Goal: Register for event/course

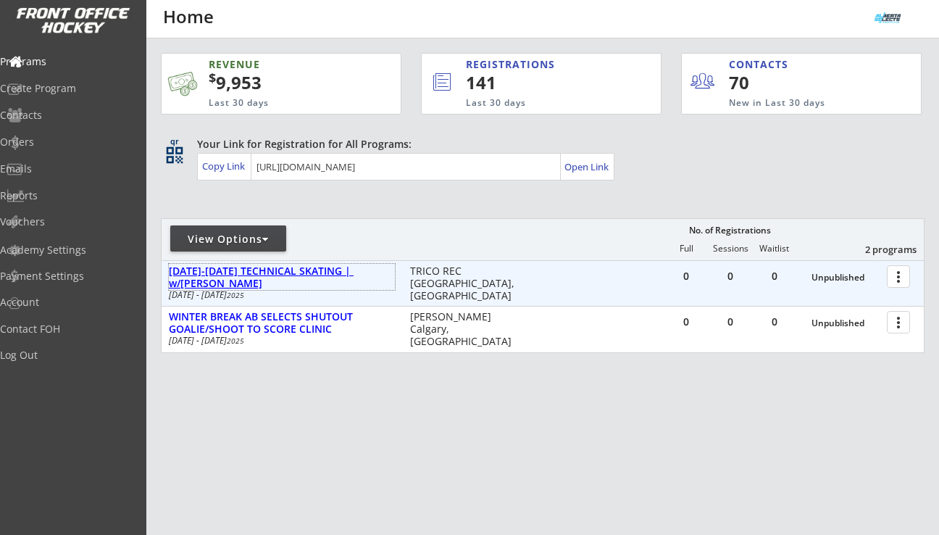
click at [322, 270] on div "[DATE]-[DATE] TECHNICAL SKATING | w/[PERSON_NAME]" at bounding box center [282, 277] width 226 height 25
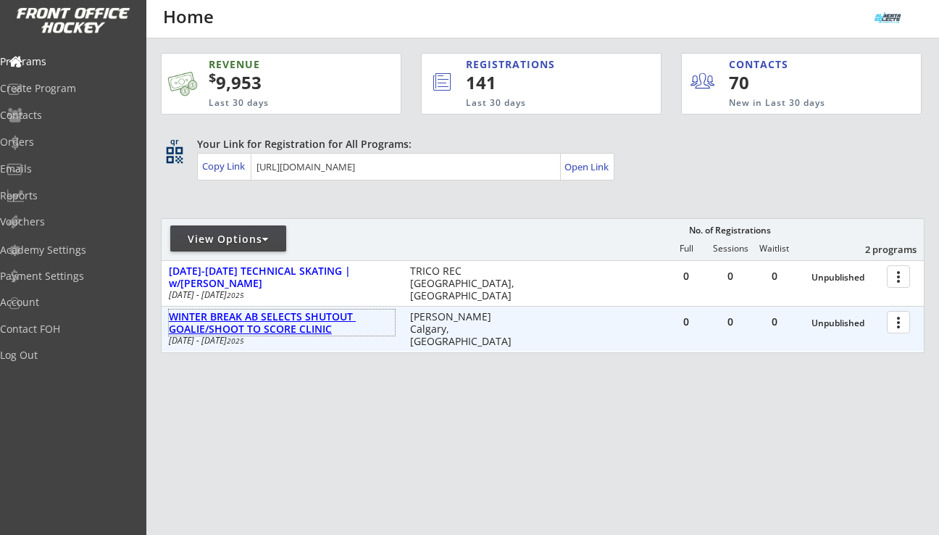
click at [300, 326] on div "WINTER BREAK AB SELECTS SHUTOUT GOALIE/SHOOT TO SCORE CLINIC" at bounding box center [282, 323] width 226 height 25
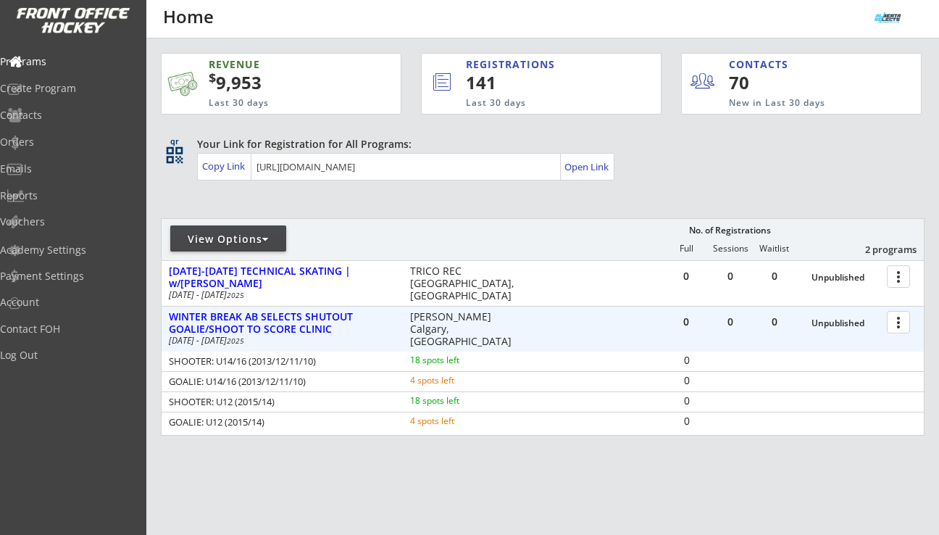
drag, startPoint x: 170, startPoint y: 401, endPoint x: 291, endPoint y: 401, distance: 121.8
click at [291, 401] on div "SHOOTER: U12 (2015/14)" at bounding box center [280, 401] width 222 height 9
click at [270, 401] on div "SHOOTER: U12 (2015/14)" at bounding box center [280, 401] width 222 height 9
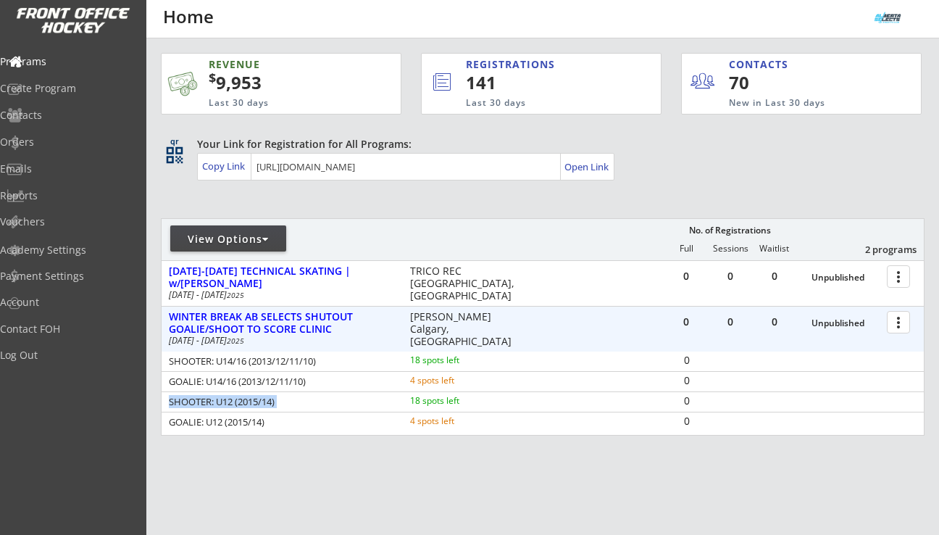
click at [270, 401] on div "SHOOTER: U12 (2015/14)" at bounding box center [280, 401] width 222 height 9
click at [692, 403] on div "0" at bounding box center [686, 401] width 43 height 10
click at [178, 404] on div "SHOOTER: U12 (2015/14)" at bounding box center [280, 401] width 222 height 9
drag, startPoint x: 172, startPoint y: 402, endPoint x: 285, endPoint y: 405, distance: 113.1
click at [285, 405] on div "SHOOTER: U12 (2015/14)" at bounding box center [280, 401] width 222 height 9
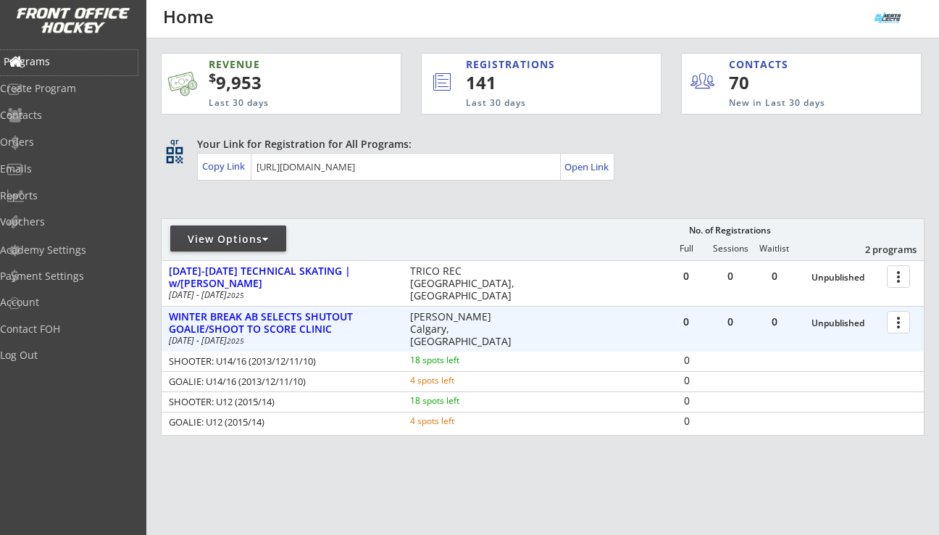
click at [70, 62] on div "Programs" at bounding box center [69, 62] width 130 height 10
